Goal: Transaction & Acquisition: Book appointment/travel/reservation

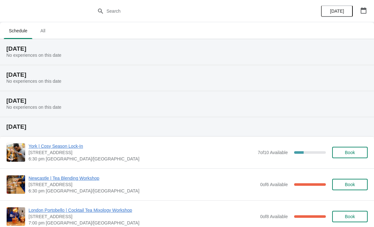
click at [38, 33] on span "All" at bounding box center [43, 30] width 16 height 11
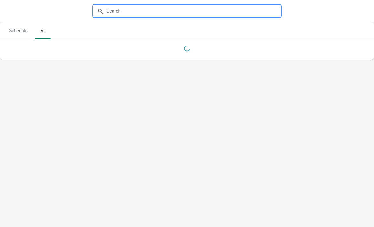
click at [122, 13] on input "text" at bounding box center [193, 10] width 174 height 11
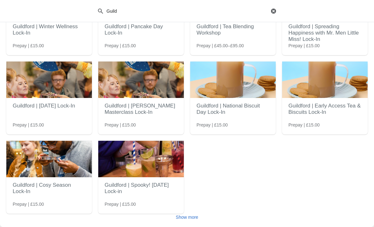
scroll to position [63, 0]
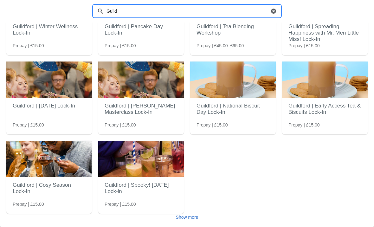
type input "Guild"
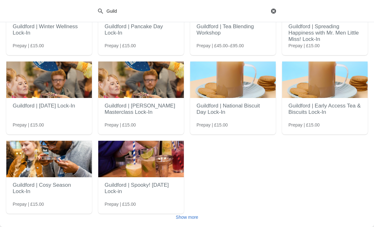
click at [191, 217] on span "Show more" at bounding box center [187, 216] width 22 height 5
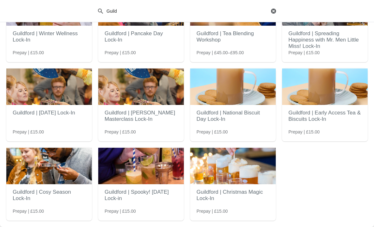
scroll to position [56, 0]
click at [262, 195] on h2 "Guildford | Christmas Magic Lock-In" at bounding box center [232, 195] width 73 height 19
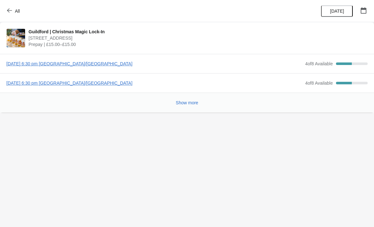
click at [31, 63] on span "[DATE] 6:30 pm [GEOGRAPHIC_DATA]/[GEOGRAPHIC_DATA]" at bounding box center [153, 63] width 295 height 6
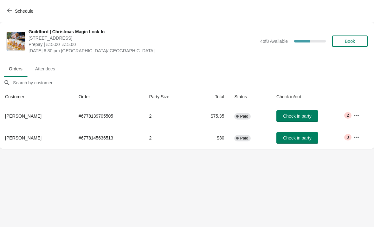
click at [354, 44] on button "Book" at bounding box center [349, 40] width 35 height 11
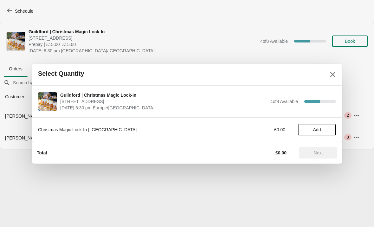
click at [310, 128] on span "Add" at bounding box center [316, 129] width 27 height 5
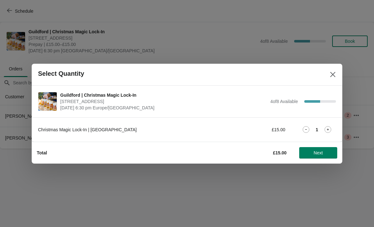
click at [330, 126] on icon at bounding box center [327, 129] width 7 height 7
click at [327, 145] on div "Total £30.00 Next" at bounding box center [184, 150] width 305 height 16
click at [333, 148] on button "Next" at bounding box center [318, 152] width 38 height 11
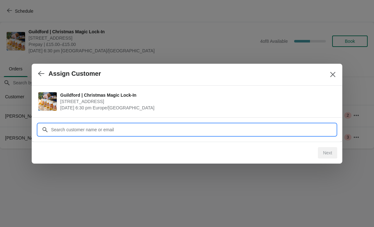
click at [212, 132] on input "Customer" at bounding box center [193, 129] width 285 height 11
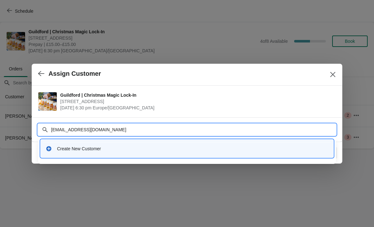
type input "[EMAIL_ADDRESS][DOMAIN_NAME]"
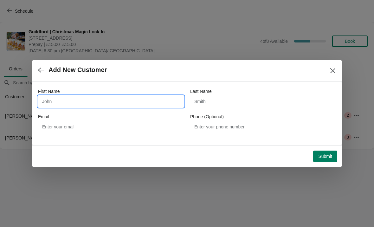
click at [129, 98] on input "First Name" at bounding box center [111, 101] width 146 height 11
type input "[PERSON_NAME]"
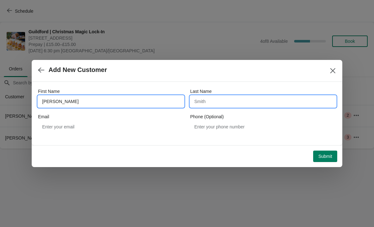
click at [230, 99] on input "Last Name" at bounding box center [263, 101] width 146 height 11
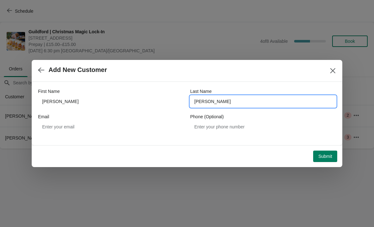
type input "[PERSON_NAME]"
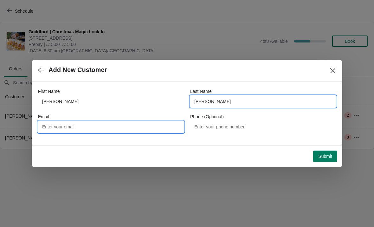
click at [138, 126] on input "Email" at bounding box center [111, 126] width 146 height 11
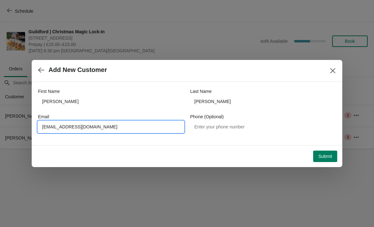
type input "[EMAIL_ADDRESS][DOMAIN_NAME]"
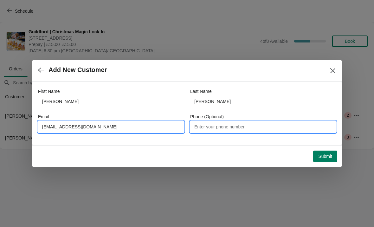
click at [274, 125] on input "Phone (Optional)" at bounding box center [263, 126] width 146 height 11
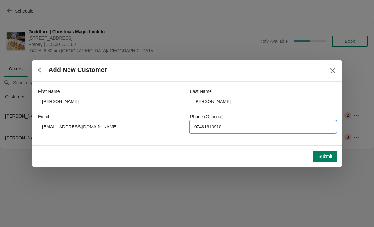
type input "07481910910"
click at [307, 144] on div "First Name [PERSON_NAME] Last Name [PERSON_NAME] Email [EMAIL_ADDRESS][DOMAIN_N…" at bounding box center [187, 113] width 310 height 63
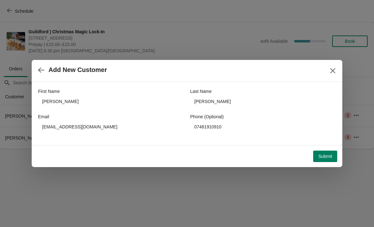
click at [326, 155] on span "Submit" at bounding box center [325, 156] width 14 height 5
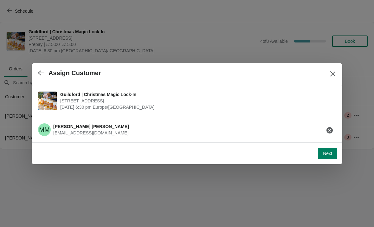
click at [328, 153] on span "Next" at bounding box center [327, 153] width 9 height 5
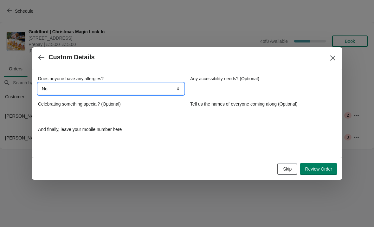
click at [138, 91] on select "No Yes, nuts Yes, wheat Yes, other" at bounding box center [111, 88] width 146 height 11
click at [154, 88] on select "No Yes, nuts Yes, wheat Yes, other" at bounding box center [111, 88] width 146 height 11
select select "Yes, nuts"
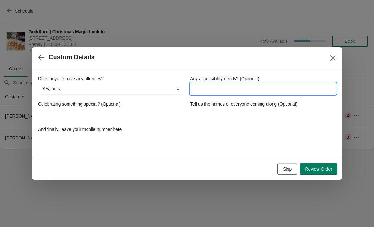
click at [256, 93] on input "Any accessibility needs? (Optional)" at bounding box center [263, 88] width 146 height 11
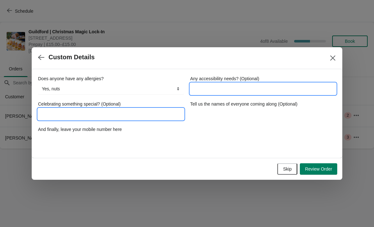
click at [159, 117] on input "Celebrating something special? (Optional)" at bounding box center [111, 113] width 146 height 11
click at [255, 91] on input "Any accessibility needs? (Optional)" at bounding box center [263, 88] width 146 height 11
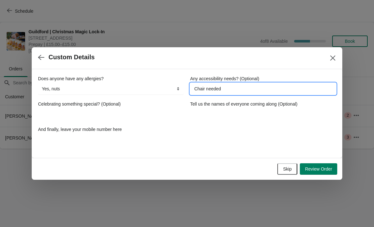
type input "Chair needed"
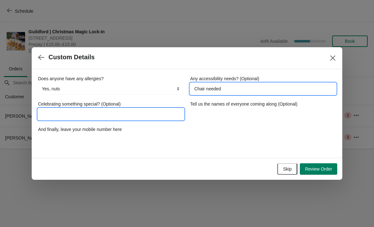
click at [54, 109] on input "Celebrating something special? (Optional)" at bounding box center [111, 113] width 146 height 11
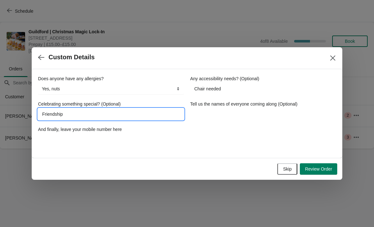
type input "Friendship"
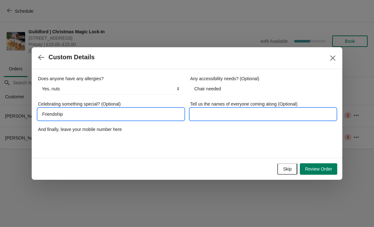
click at [297, 113] on input "Tell us the names of everyone coming along (Optional)" at bounding box center [263, 113] width 146 height 11
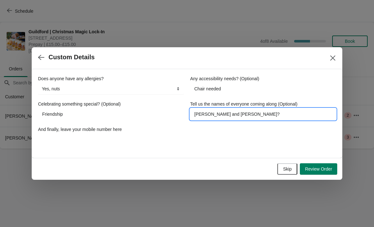
type input "[PERSON_NAME] and [PERSON_NAME]?"
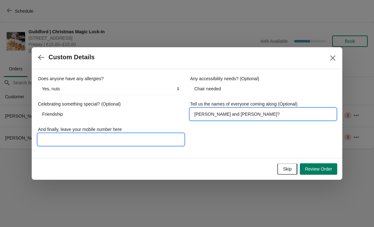
click at [54, 134] on input "And finally, leave your mobile number here" at bounding box center [111, 139] width 146 height 11
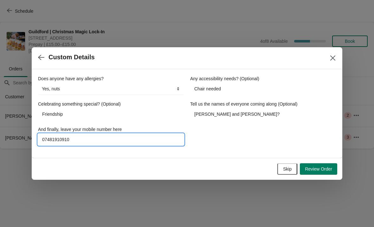
type input "07481910910"
click at [230, 133] on div "Does anyone have any allergies? No Yes, nuts Yes, wheat Yes, other Yes, nuts An…" at bounding box center [187, 110] width 298 height 70
